Goal: Task Accomplishment & Management: Complete application form

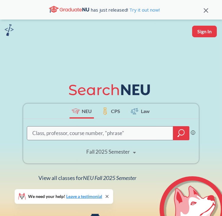
click at [98, 139] on input "search" at bounding box center [100, 133] width 137 height 12
type input "econ"
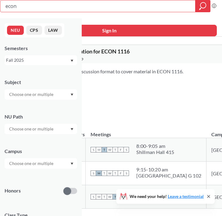
click at [132, 95] on div "NUPaths: None Prerequisites: None Corequisites: None Course fees: None View mor…" at bounding box center [193, 101] width 312 height 27
click at [201, 5] on icon "magnifying glass" at bounding box center [202, 6] width 7 height 9
click at [8, 142] on div "Campus" at bounding box center [41, 154] width 73 height 27
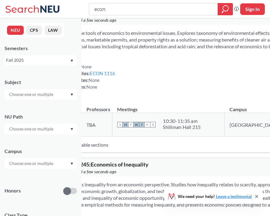
scroll to position [1923, 0]
click at [145, 11] on input "econ" at bounding box center [154, 9] width 120 height 10
type input "m"
type input "a"
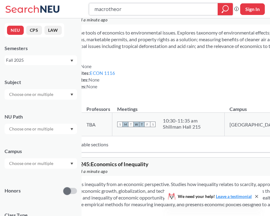
type input "macrotheory"
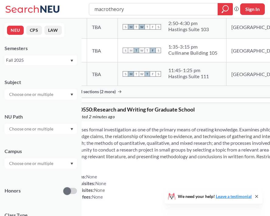
scroll to position [1589, 0]
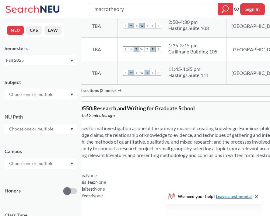
click at [130, 9] on input "macrotheory" at bounding box center [154, 9] width 120 height 10
type input "macroeconomic"
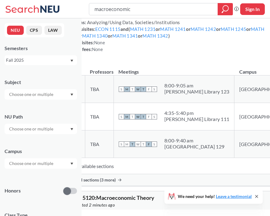
scroll to position [71, 0]
click at [116, 177] on span "Show all sections (3 more)" at bounding box center [90, 179] width 49 height 5
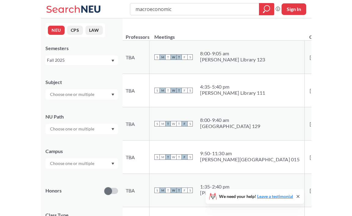
scroll to position [106, 0]
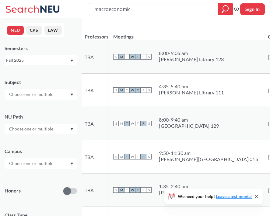
click at [80, 173] on td "10550 View this section on Banner." at bounding box center [68, 189] width 24 height 33
click at [80, 145] on div "NEU CPS LAW Semesters Fall 2025 Subject NU Path Campus Honors Class Type Lectur…" at bounding box center [41, 116] width 82 height 197
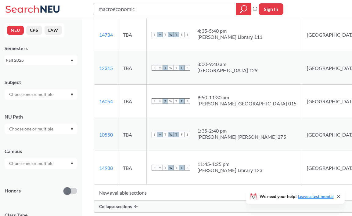
scroll to position [162, 0]
click at [205, 9] on input "macroeconomic" at bounding box center [165, 9] width 134 height 10
type input "microeconomic"
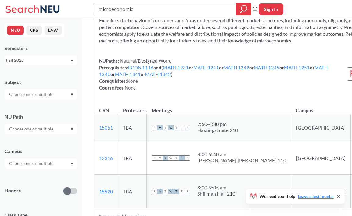
scroll to position [41, 0]
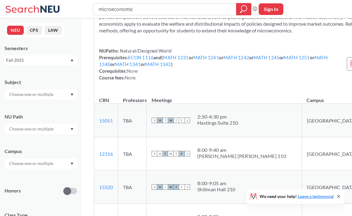
scroll to position [42, 0]
click at [133, 13] on input "microeconomic" at bounding box center [165, 9] width 134 height 10
type input "econom"
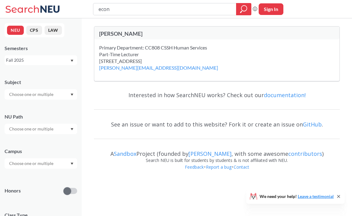
type input "econ"
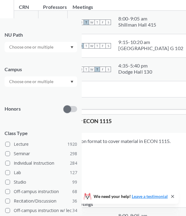
scroll to position [139, 0]
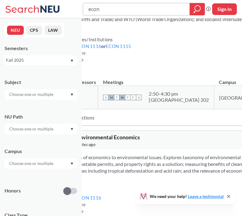
scroll to position [1828, 0]
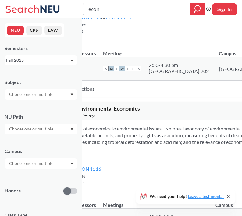
click at [61, 88] on div "Subject" at bounding box center [41, 86] width 73 height 27
click at [56, 95] on div at bounding box center [41, 94] width 73 height 10
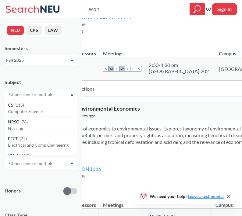
click at [48, 95] on input "text" at bounding box center [31, 94] width 51 height 7
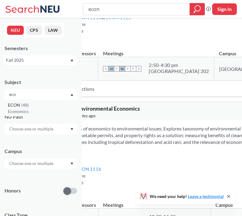
type input "eco"
click at [41, 106] on div "ECON ( 48 )" at bounding box center [42, 105] width 69 height 7
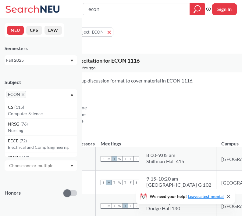
click at [131, 12] on input "econ" at bounding box center [137, 9] width 98 height 10
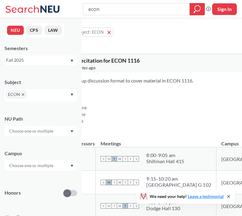
click at [131, 12] on input "econ" at bounding box center [137, 9] width 98 height 10
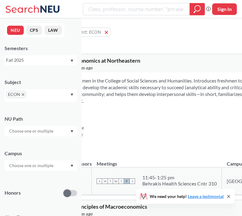
type input "econ"
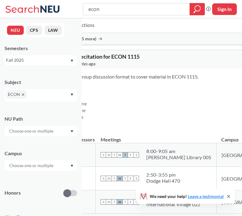
scroll to position [204, 0]
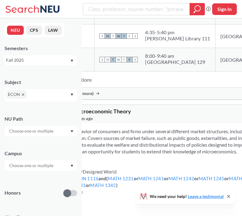
scroll to position [1809, 0]
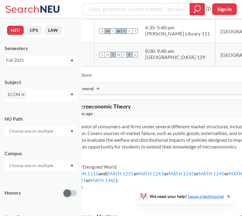
click at [117, 83] on td "New available sections" at bounding box center [186, 74] width 294 height 16
click at [94, 91] on span "Show all sections (3 more)" at bounding box center [68, 88] width 49 height 5
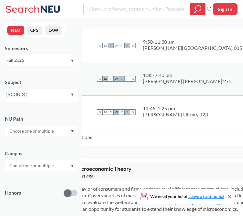
scroll to position [1876, 0]
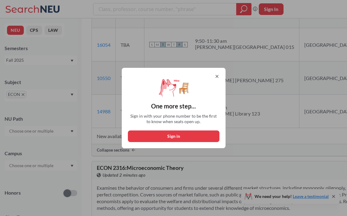
click at [184, 137] on button "Sign in" at bounding box center [173, 136] width 91 height 12
select select "US"
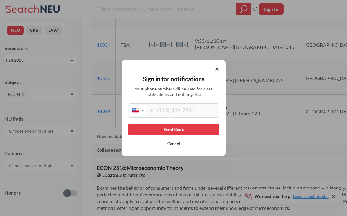
click at [170, 115] on input "tel" at bounding box center [181, 110] width 71 height 11
type input "(516) 603-4550"
click at [176, 126] on button "Send Code" at bounding box center [173, 130] width 91 height 12
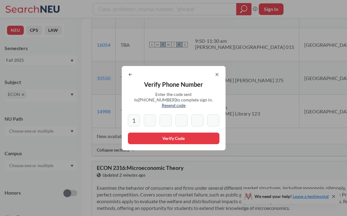
click at [136, 116] on input "1" at bounding box center [134, 120] width 12 height 12
type input "1"
click at [139, 118] on input "1" at bounding box center [134, 120] width 12 height 12
click at [145, 118] on input at bounding box center [150, 120] width 12 height 12
type input "8"
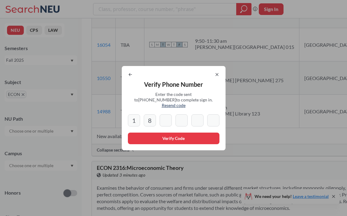
type input "3"
type input "0"
type input "4"
type input "6"
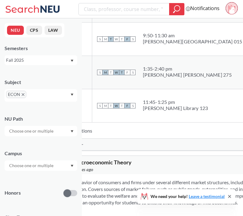
scroll to position [1882, 0]
